Goal: Transaction & Acquisition: Subscribe to service/newsletter

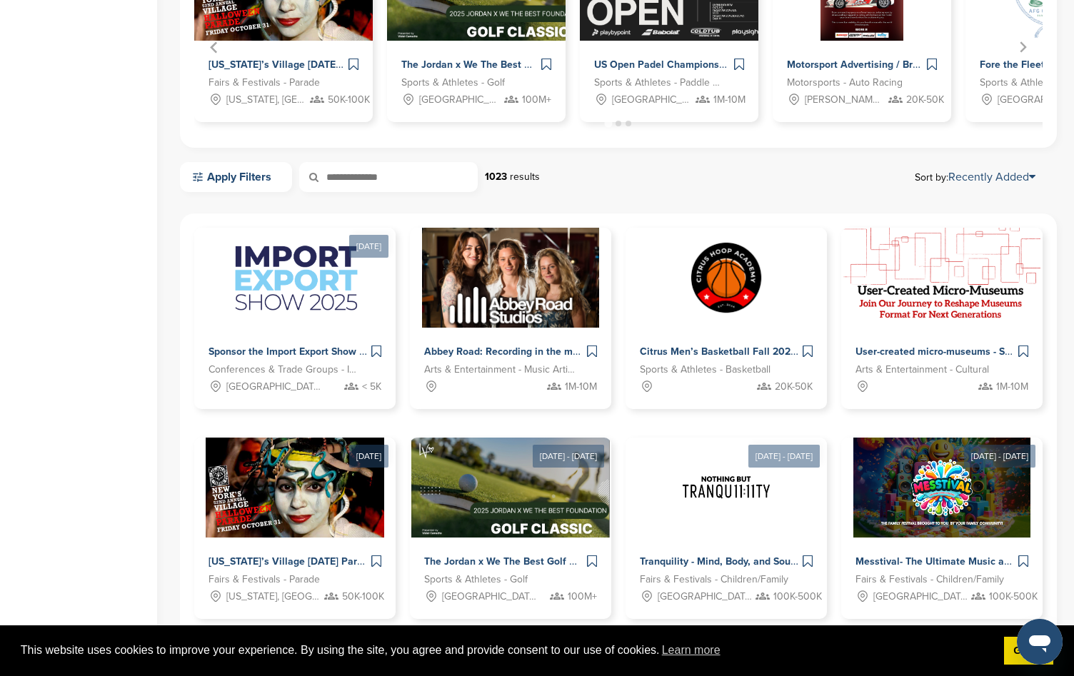
scroll to position [533, 0]
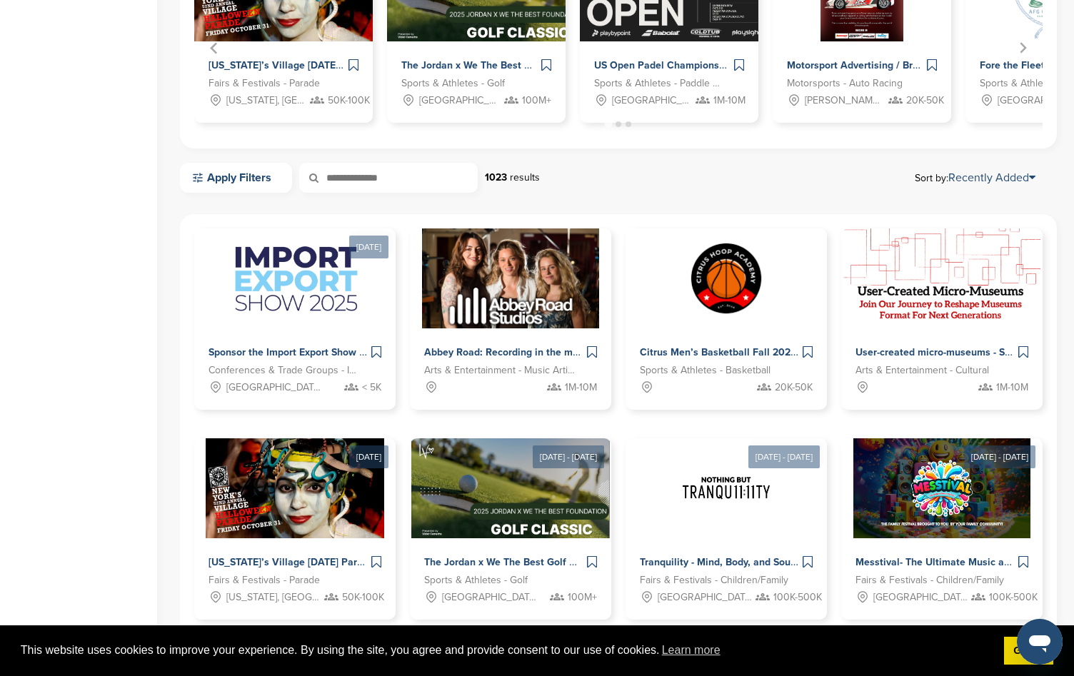
click at [402, 179] on input "text" at bounding box center [388, 178] width 179 height 30
type input "******"
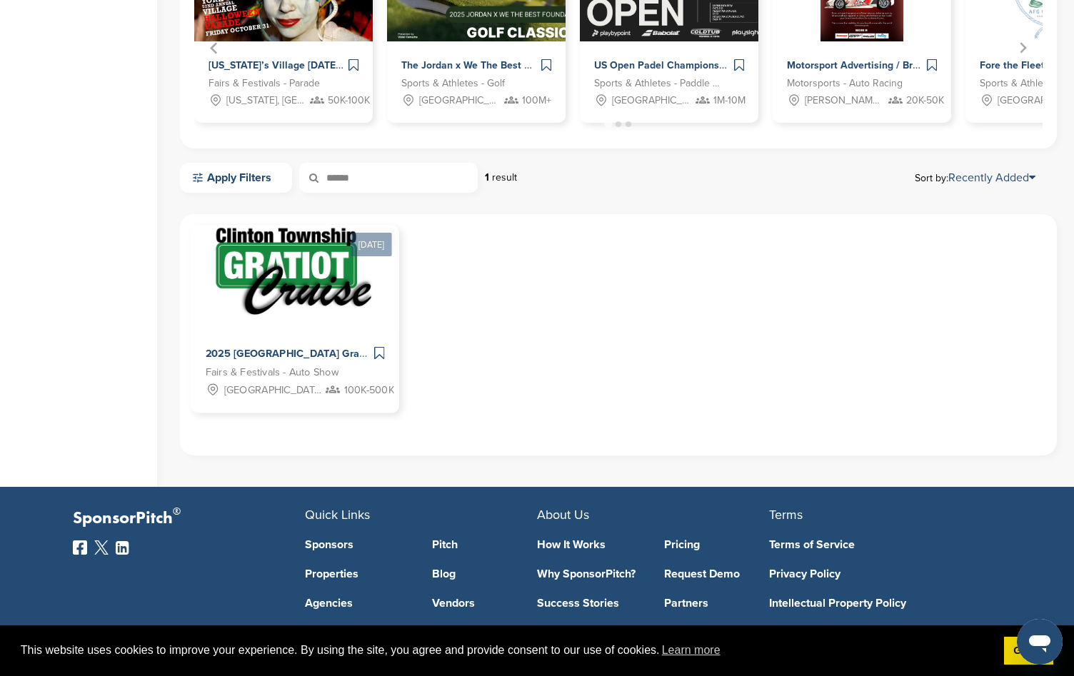
click at [326, 354] on span "2025 Clinton Township Gratiot Cruise" at bounding box center [308, 354] width 204 height 13
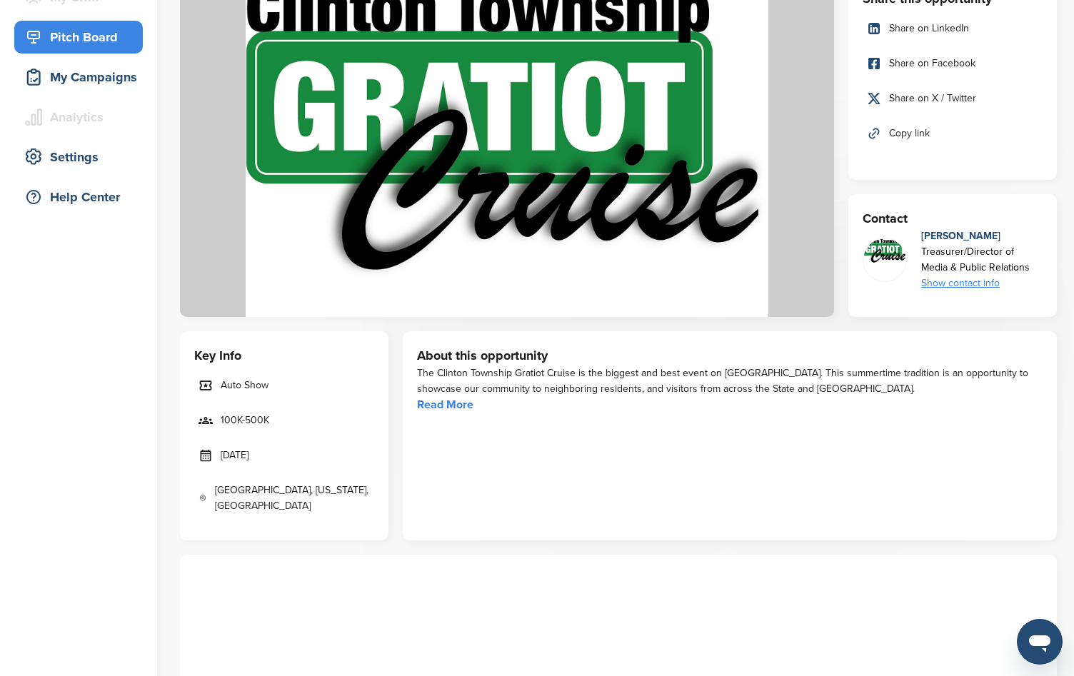
scroll to position [164, 0]
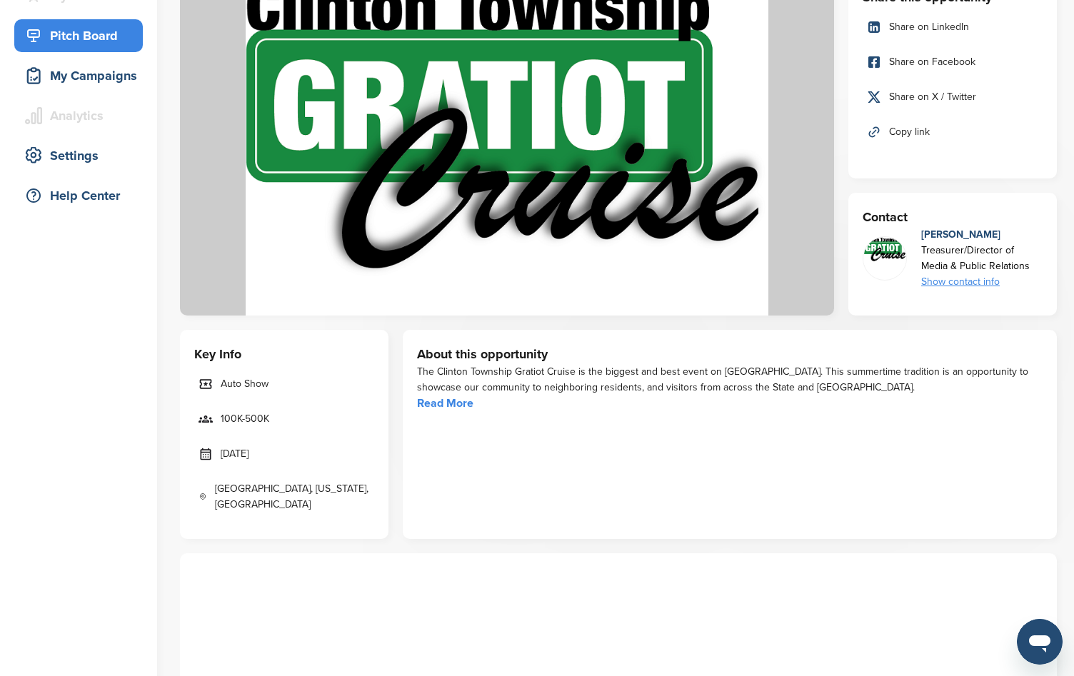
click at [449, 403] on link "Read More" at bounding box center [445, 403] width 56 height 14
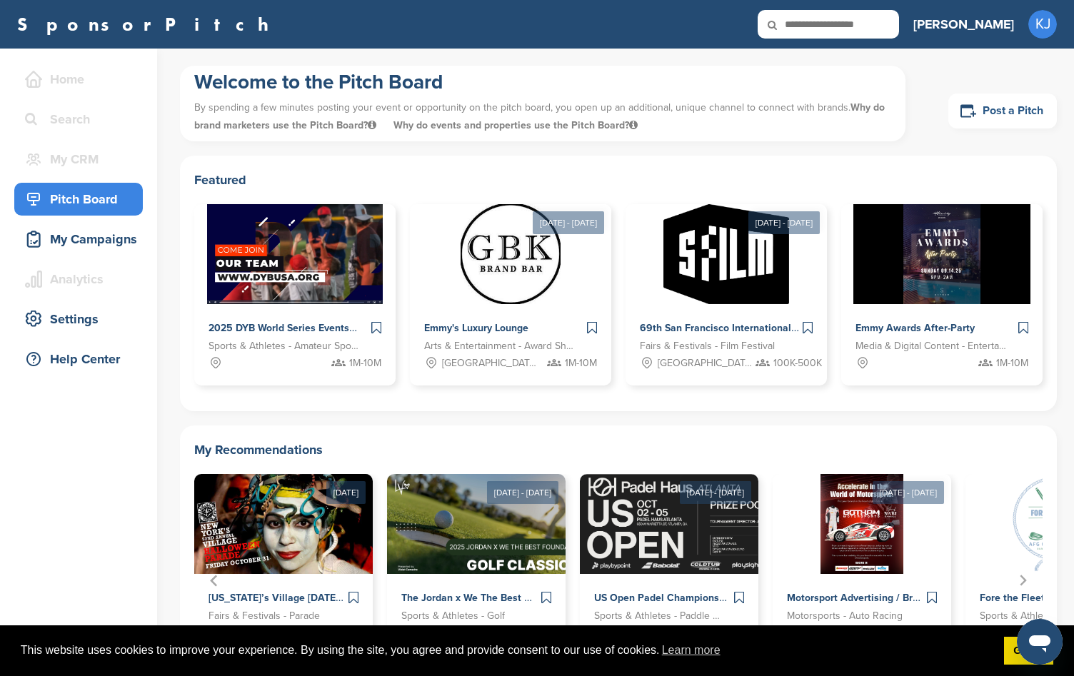
click at [987, 115] on link "Post a Pitch" at bounding box center [1002, 111] width 109 height 35
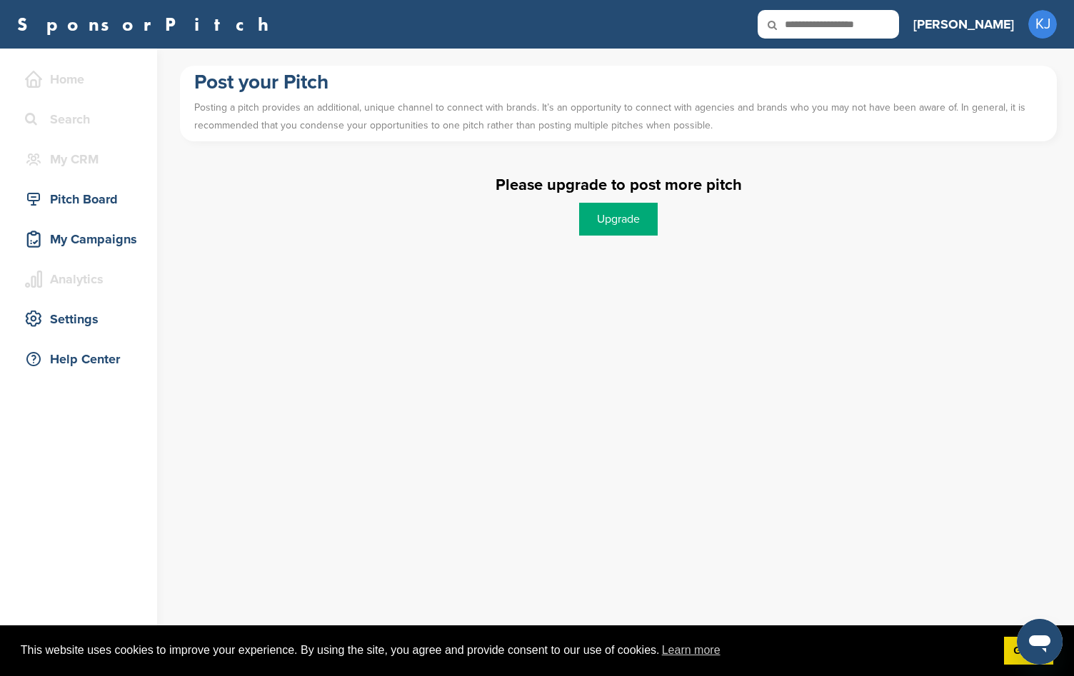
click at [611, 224] on link "Upgrade" at bounding box center [618, 219] width 79 height 33
